Goal: Transaction & Acquisition: Purchase product/service

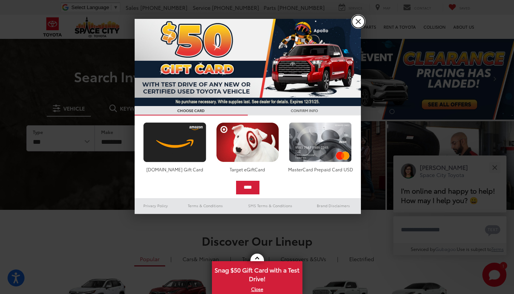
click at [359, 24] on link "X" at bounding box center [358, 21] width 13 height 13
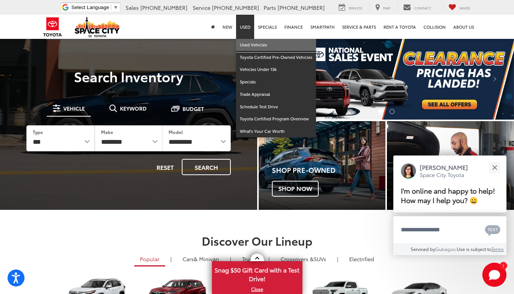
click at [251, 46] on link "Used Vehicles" at bounding box center [276, 45] width 80 height 12
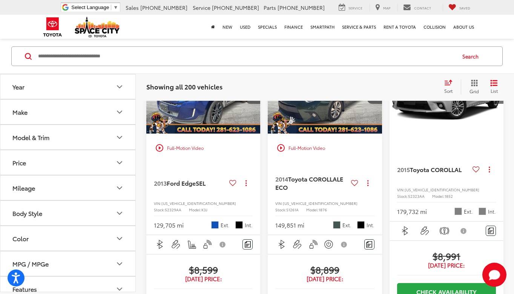
scroll to position [1262, 0]
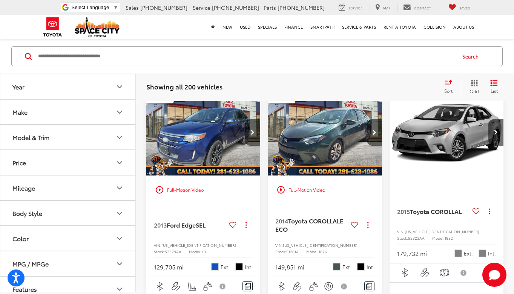
click at [84, 164] on button "Price" at bounding box center [68, 162] width 136 height 25
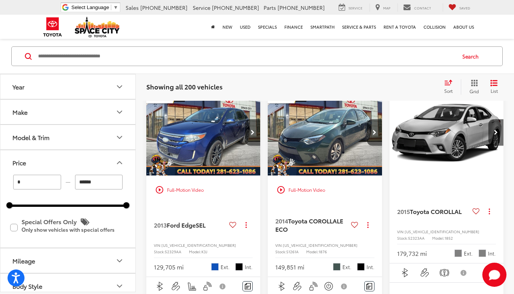
drag, startPoint x: 123, startPoint y: 207, endPoint x: 75, endPoint y: 210, distance: 47.3
click at [75, 210] on div "* — ****** 0 81000 Special Offers Only Only show vehicles with special offers" at bounding box center [67, 211] width 135 height 73
drag, startPoint x: 124, startPoint y: 206, endPoint x: 29, endPoint y: 211, distance: 96.0
click at [29, 211] on div "* — ****** 0 14600 Special Offers Only Only show vehicles with special offers" at bounding box center [67, 211] width 135 height 73
type input "******"
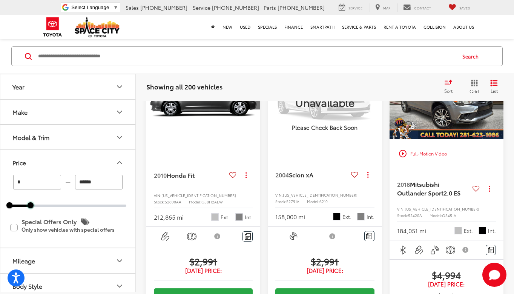
scroll to position [50, 0]
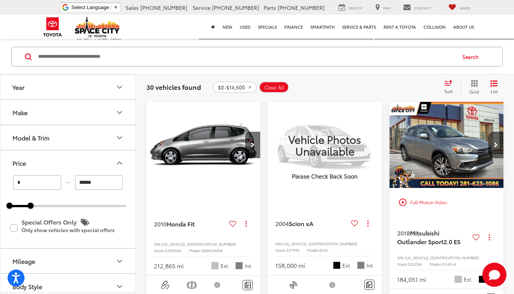
click at [82, 87] on button "Year" at bounding box center [68, 87] width 136 height 25
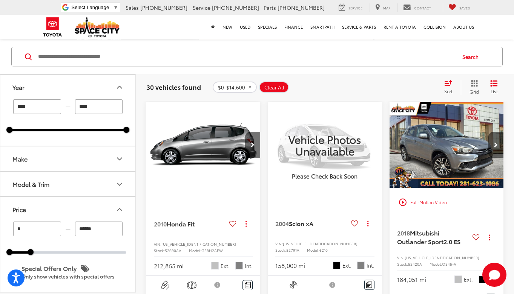
drag, startPoint x: 12, startPoint y: 132, endPoint x: 37, endPoint y: 135, distance: 24.4
click at [37, 135] on div "**** — **** 2004 2022" at bounding box center [67, 122] width 135 height 46
drag, startPoint x: 9, startPoint y: 131, endPoint x: 78, endPoint y: 134, distance: 68.7
click at [78, 134] on div "**** — **** 2015 2022" at bounding box center [67, 122] width 135 height 46
type input "****"
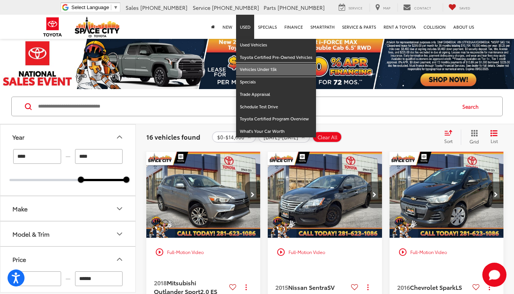
click at [251, 66] on link "Vehicles Under 15k" at bounding box center [276, 69] width 80 height 12
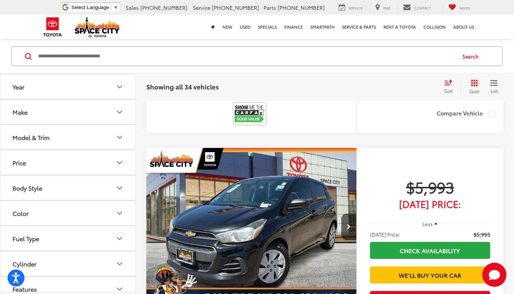
scroll to position [1384, 0]
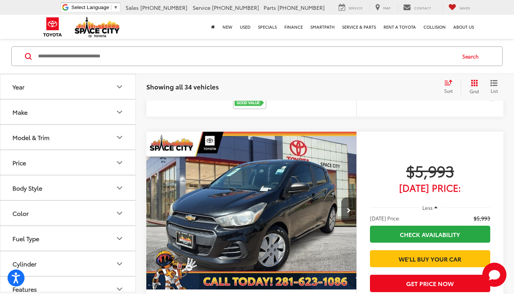
click at [50, 92] on button "Year" at bounding box center [68, 86] width 136 height 25
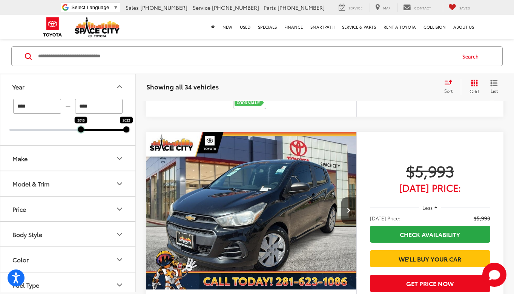
drag, startPoint x: 11, startPoint y: 129, endPoint x: 80, endPoint y: 130, distance: 68.7
click at [80, 130] on div at bounding box center [81, 129] width 6 height 6
type input "****"
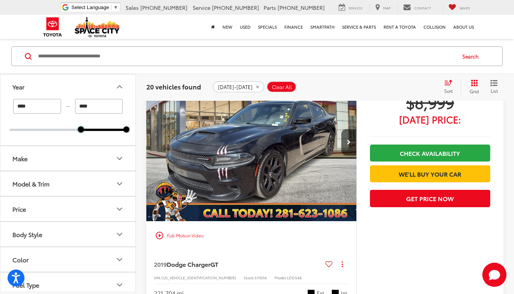
scroll to position [1677, 0]
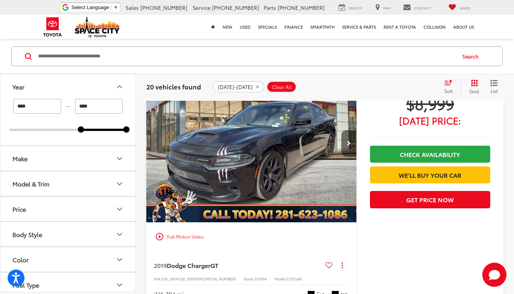
click at [353, 145] on button "Next image" at bounding box center [348, 143] width 15 height 26
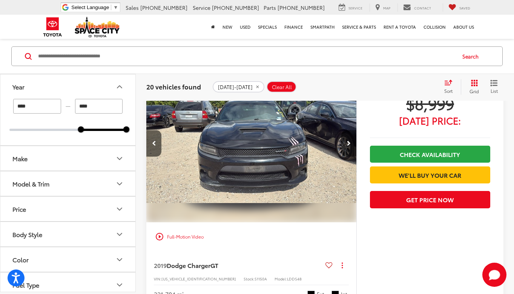
click at [353, 145] on button "Next image" at bounding box center [348, 143] width 15 height 26
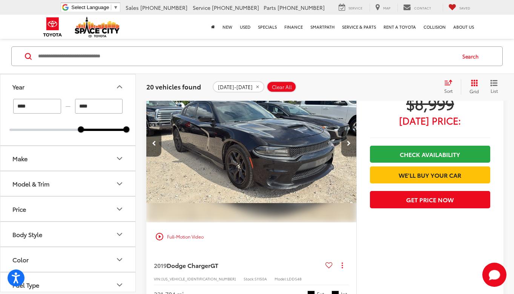
click at [353, 145] on button "Next image" at bounding box center [348, 143] width 15 height 26
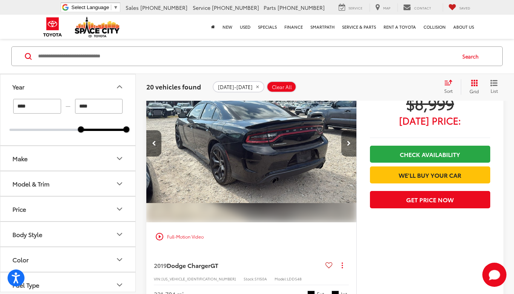
click at [353, 145] on button "Next image" at bounding box center [348, 143] width 15 height 26
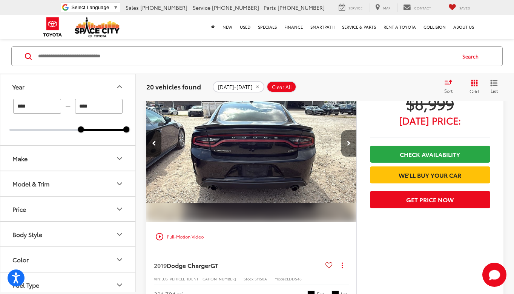
click at [353, 145] on button "Next image" at bounding box center [348, 143] width 15 height 26
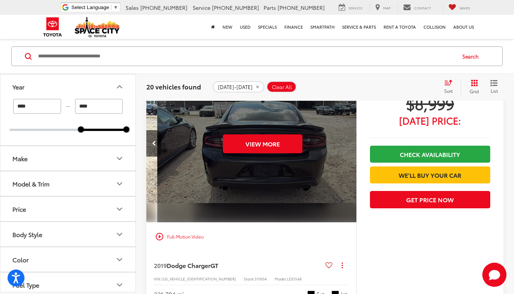
scroll to position [0, 1056]
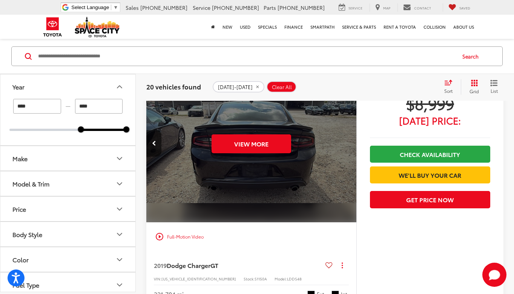
click at [353, 145] on div "View More" at bounding box center [251, 143] width 211 height 158
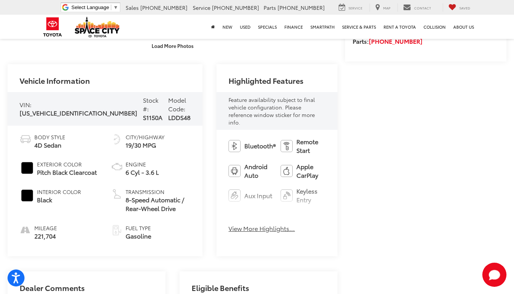
scroll to position [255, 0]
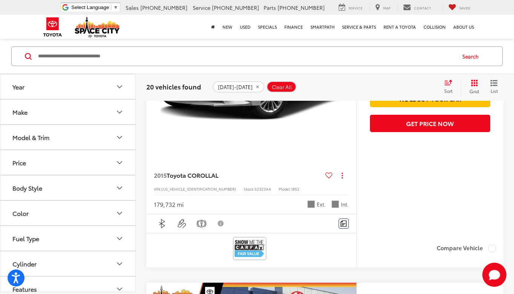
scroll to position [1748, 0]
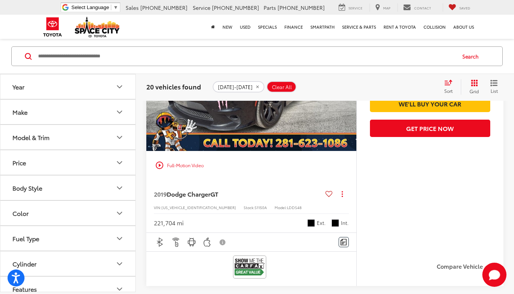
click at [95, 161] on button "Price" at bounding box center [68, 162] width 136 height 25
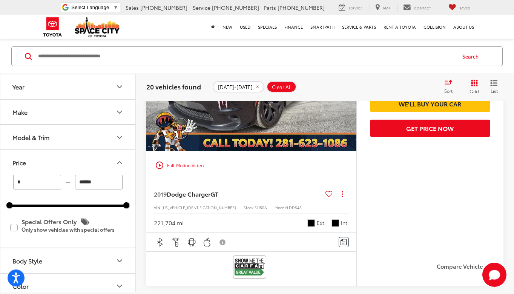
click at [95, 161] on button "Price" at bounding box center [68, 162] width 136 height 25
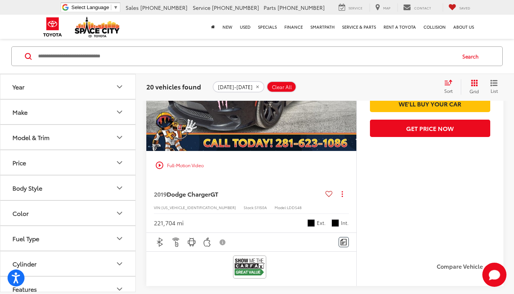
scroll to position [1573, 0]
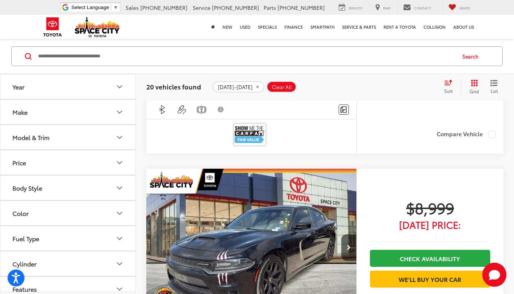
click at [448, 82] on icon "Select sort value" at bounding box center [448, 83] width 8 height 6
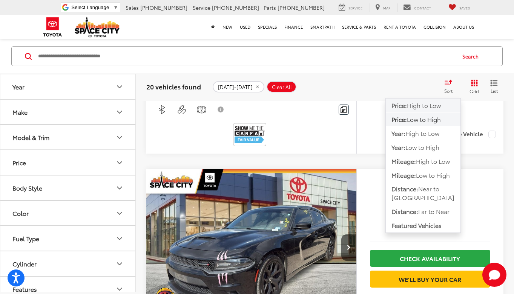
click at [438, 108] on span "High to Low" at bounding box center [424, 105] width 34 height 9
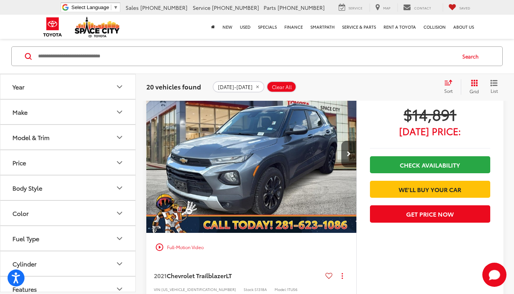
scroll to position [435, 0]
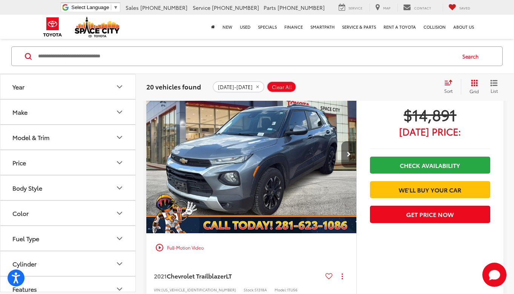
click at [348, 154] on icon "Next image" at bounding box center [349, 154] width 4 height 5
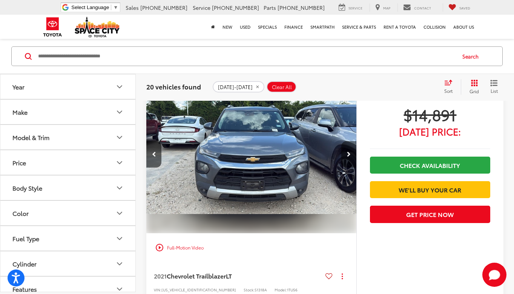
click at [348, 154] on icon "Next image" at bounding box center [349, 154] width 4 height 5
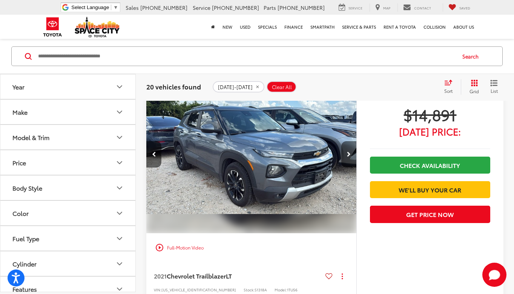
click at [348, 154] on icon "Next image" at bounding box center [349, 154] width 4 height 5
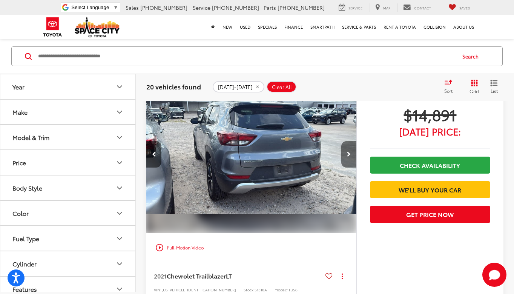
click at [348, 154] on icon "Next image" at bounding box center [349, 154] width 4 height 5
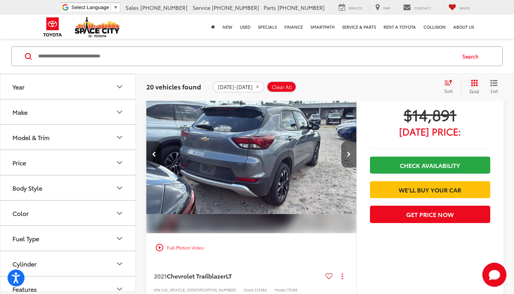
click at [348, 154] on icon "Next image" at bounding box center [349, 154] width 4 height 5
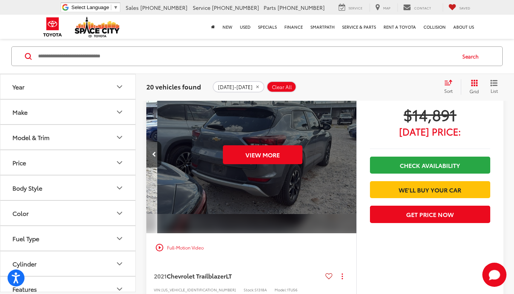
scroll to position [0, 1056]
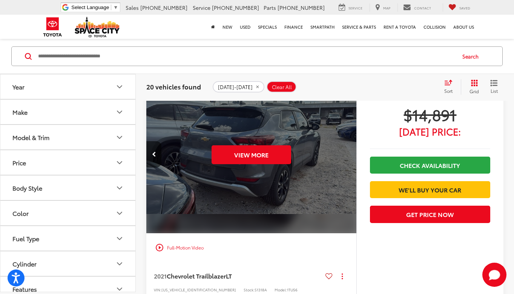
click at [348, 154] on div "View More" at bounding box center [251, 154] width 211 height 158
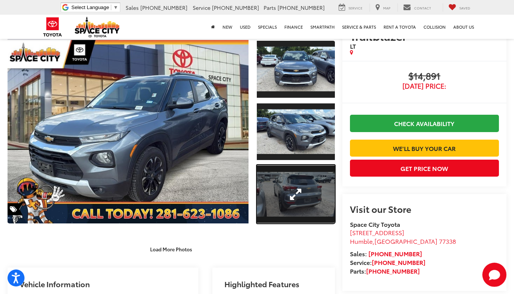
click at [281, 172] on link "Expand Photo 3" at bounding box center [296, 194] width 78 height 58
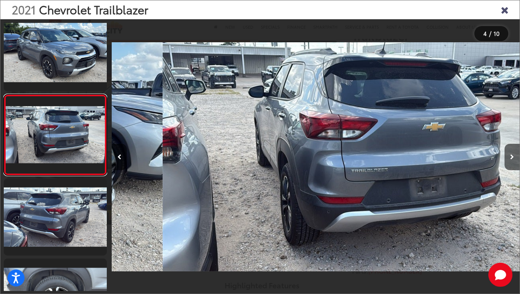
scroll to position [0, 1223]
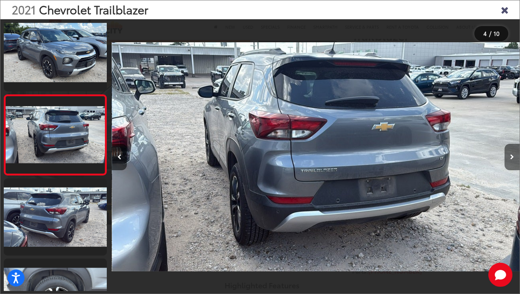
click at [513, 153] on button "Next image" at bounding box center [511, 157] width 15 height 26
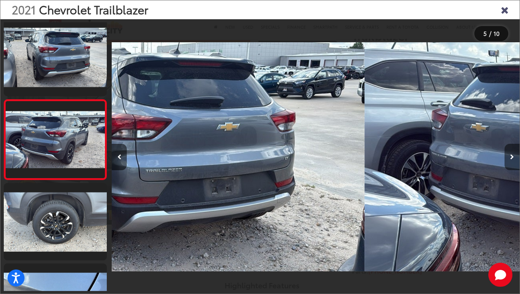
scroll to position [250, 0]
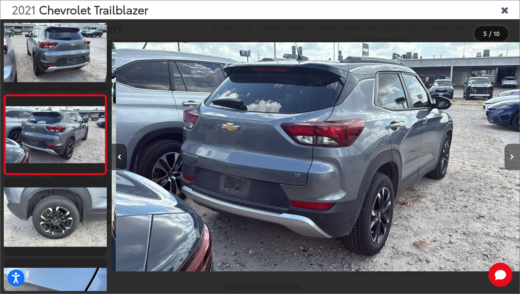
click at [513, 153] on button "Next image" at bounding box center [511, 157] width 15 height 26
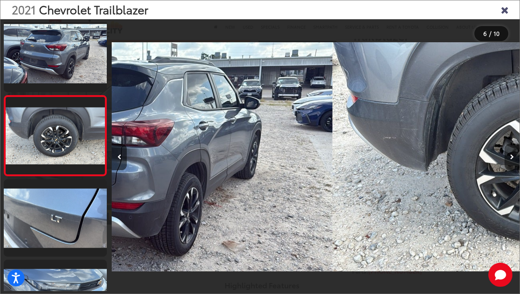
scroll to position [330, 0]
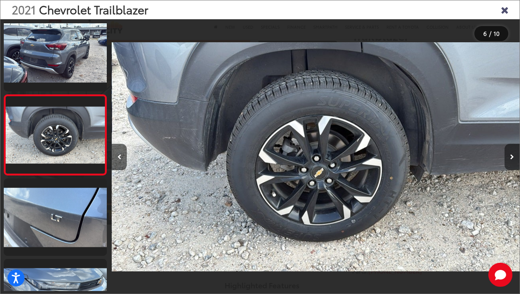
click at [513, 153] on button "Next image" at bounding box center [511, 157] width 15 height 26
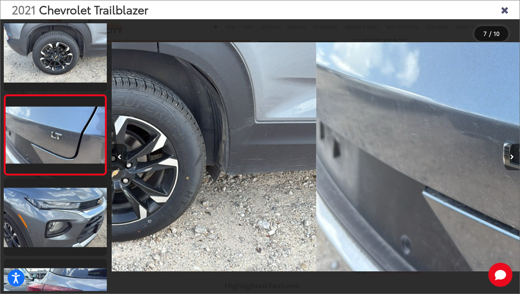
scroll to position [410, 0]
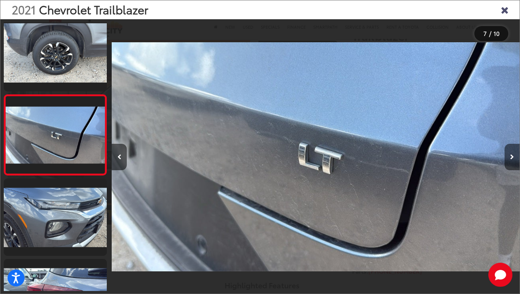
click at [513, 153] on button "Next image" at bounding box center [511, 157] width 15 height 26
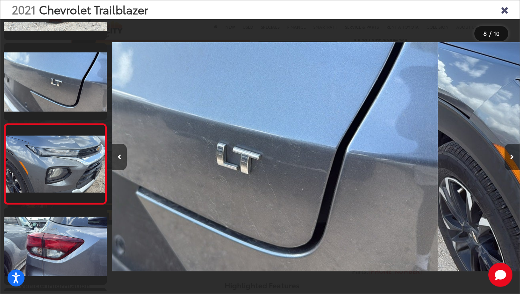
scroll to position [490, 0]
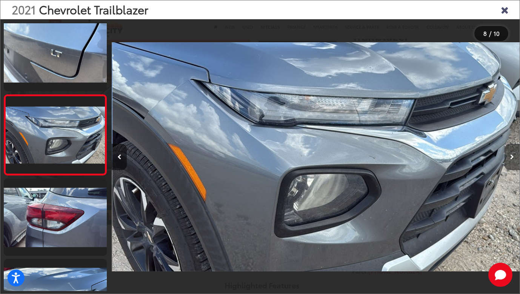
click at [513, 153] on button "Next image" at bounding box center [511, 157] width 15 height 26
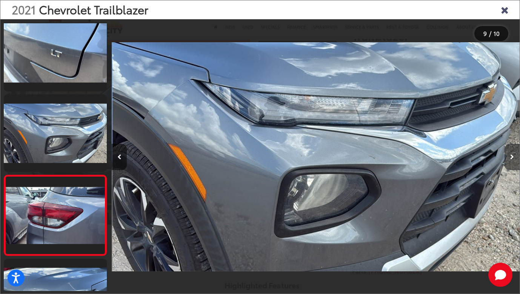
scroll to position [0, 0]
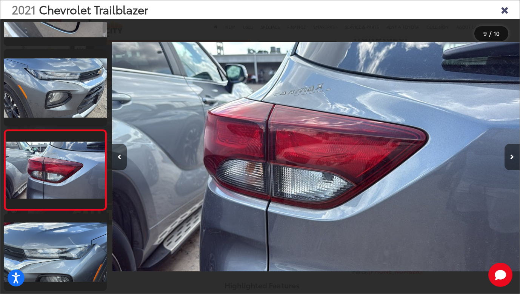
click at [513, 153] on button "Next image" at bounding box center [511, 157] width 15 height 26
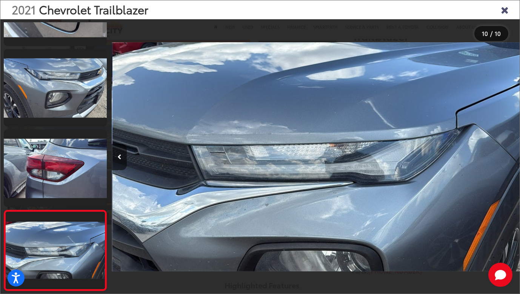
click at [513, 153] on div at bounding box center [469, 156] width 102 height 275
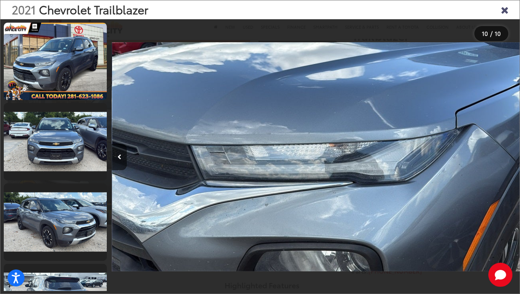
click at [504, 12] on icon "Close gallery" at bounding box center [504, 10] width 8 height 10
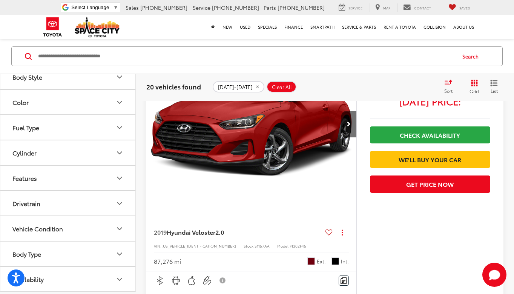
scroll to position [2246, 0]
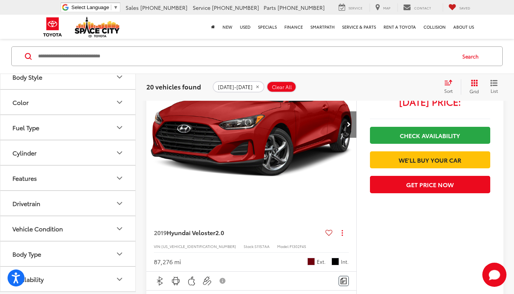
click at [346, 138] on button "Next image" at bounding box center [348, 124] width 15 height 26
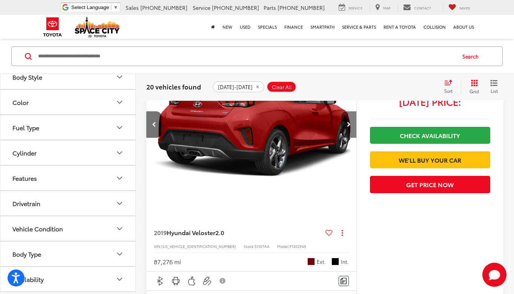
click at [346, 138] on button "Next image" at bounding box center [348, 124] width 15 height 26
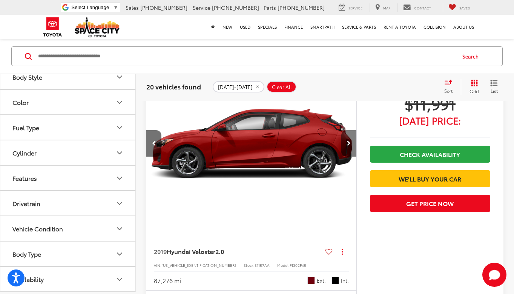
scroll to position [2215, 0]
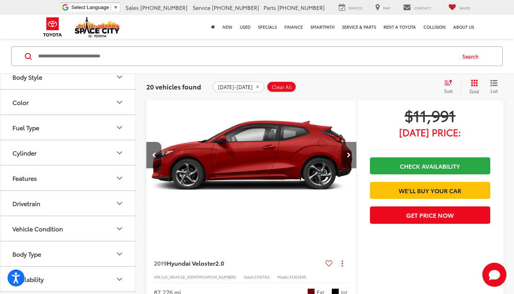
click at [350, 158] on icon "Next image" at bounding box center [349, 154] width 4 height 5
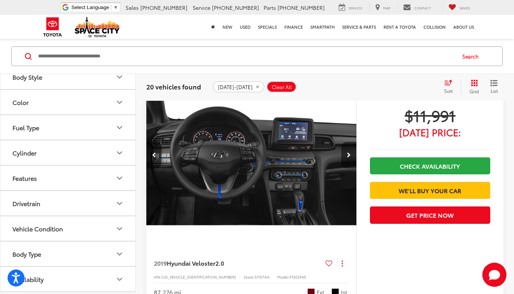
click at [350, 158] on icon "Next image" at bounding box center [349, 154] width 4 height 5
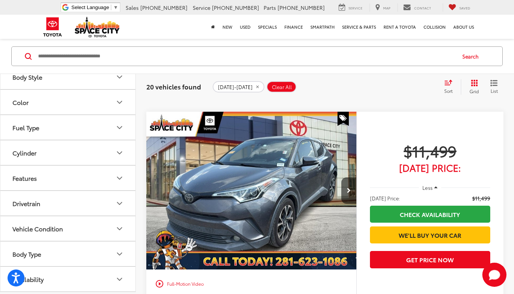
scroll to position [3092, 0]
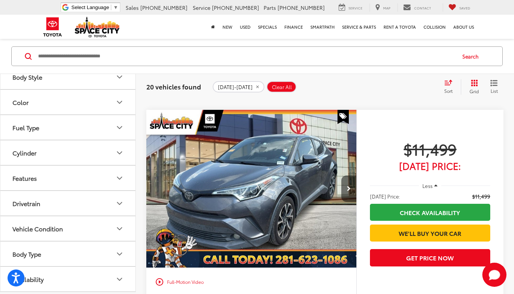
click at [345, 202] on button "Next image" at bounding box center [348, 188] width 15 height 26
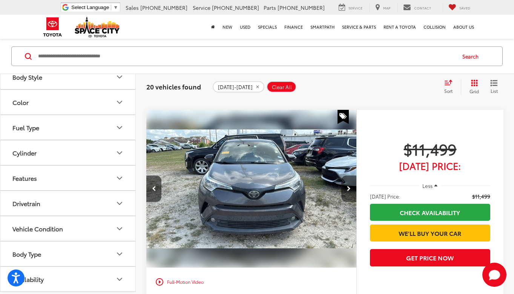
click at [345, 202] on button "Next image" at bounding box center [348, 188] width 15 height 26
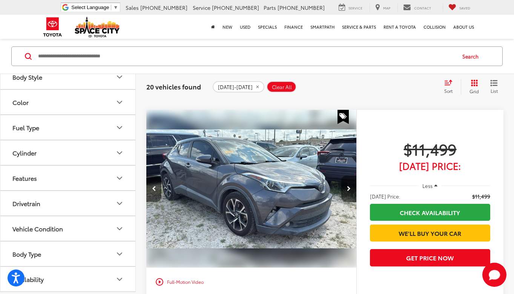
click at [345, 202] on button "Next image" at bounding box center [348, 188] width 15 height 26
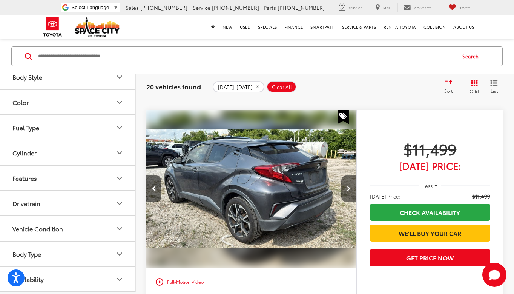
click at [345, 202] on button "Next image" at bounding box center [348, 188] width 15 height 26
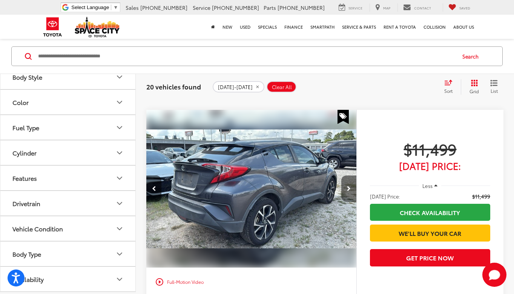
click at [345, 202] on button "Next image" at bounding box center [348, 188] width 15 height 26
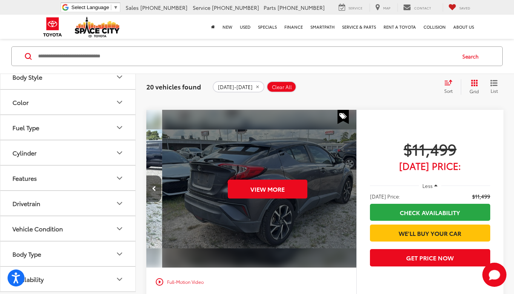
scroll to position [0, 1056]
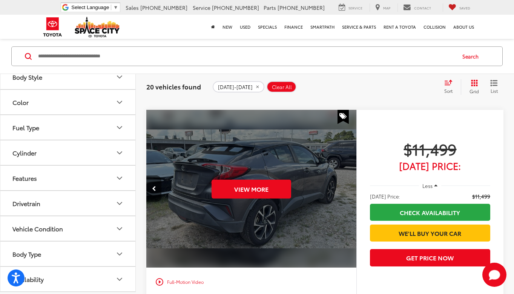
click at [345, 202] on div "View More" at bounding box center [251, 189] width 211 height 158
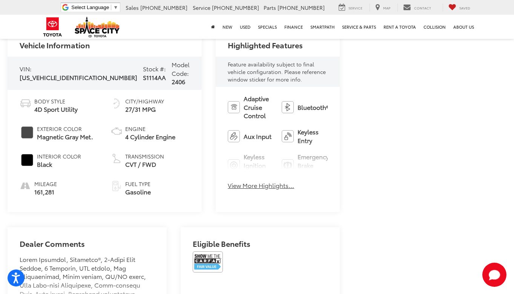
scroll to position [287, 0]
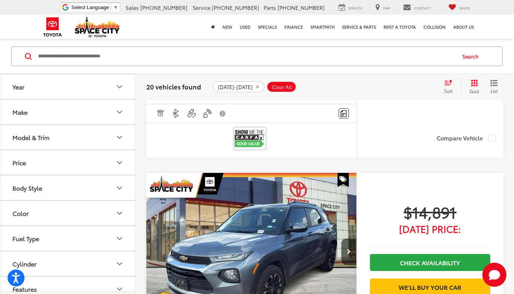
scroll to position [590, 0]
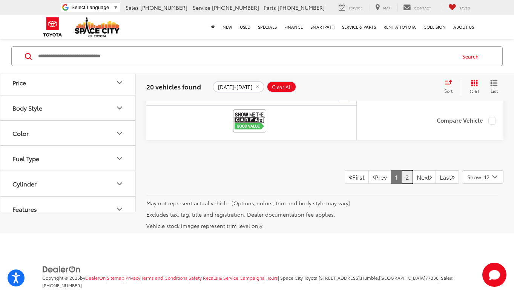
click at [401, 184] on link "2" at bounding box center [407, 177] width 12 height 14
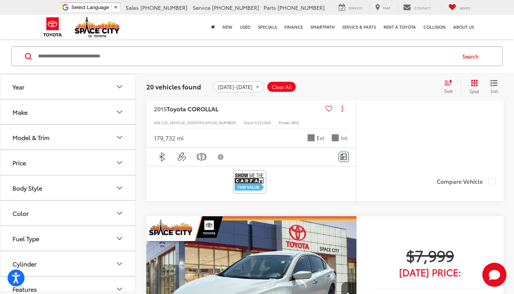
scroll to position [1173, 0]
